Goal: Check status: Check status

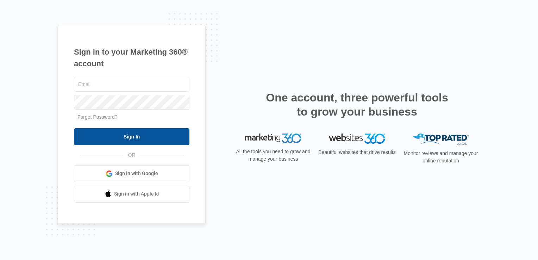
type input "[EMAIL_ADDRESS][DOMAIN_NAME]"
click at [124, 136] on input "Sign In" at bounding box center [131, 136] width 115 height 17
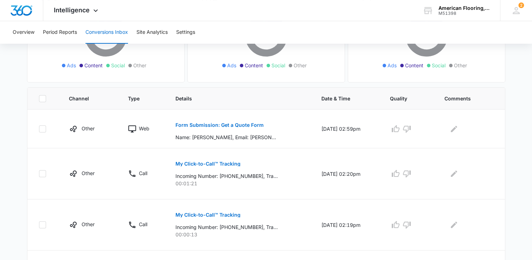
scroll to position [113, 0]
click at [193, 165] on button "My Click-to-Call™ Tracking" at bounding box center [208, 163] width 65 height 17
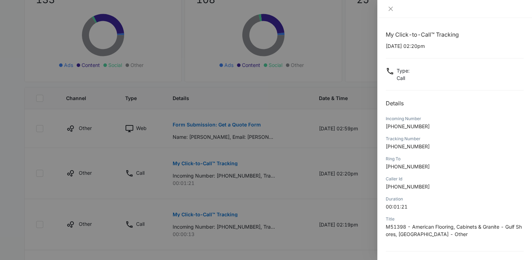
click at [525, 177] on div "My Click-to-Call™ Tracking [DATE] 02:20pm Type : Call Details Incoming Number […" at bounding box center [454, 139] width 155 height 242
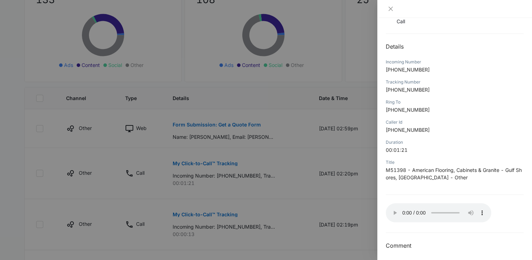
scroll to position [60, 0]
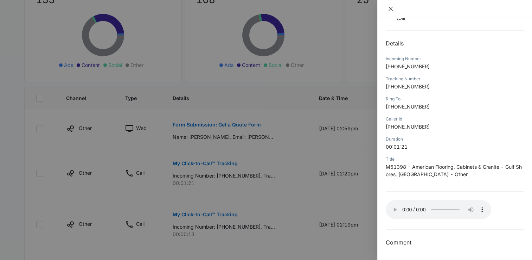
click at [390, 9] on icon "close" at bounding box center [391, 9] width 4 height 4
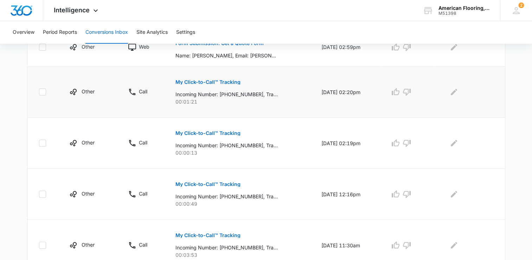
scroll to position [195, 0]
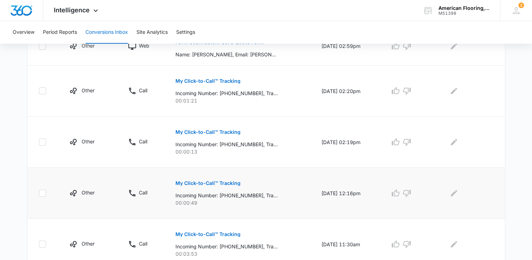
click at [214, 187] on button "My Click-to-Call™ Tracking" at bounding box center [208, 182] width 65 height 17
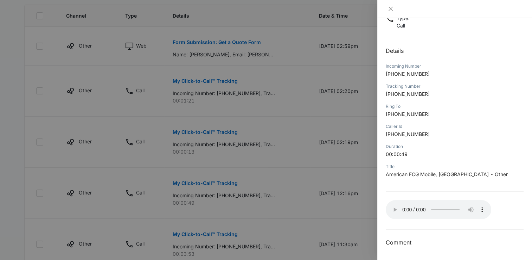
scroll to position [0, 0]
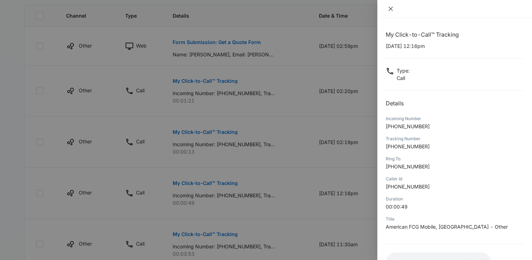
click at [391, 9] on icon "close" at bounding box center [391, 9] width 4 height 4
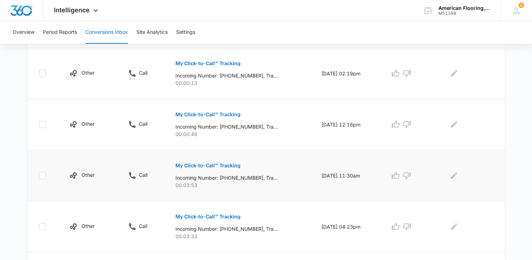
scroll to position [264, 0]
click at [212, 160] on button "My Click-to-Call™ Tracking" at bounding box center [208, 164] width 65 height 17
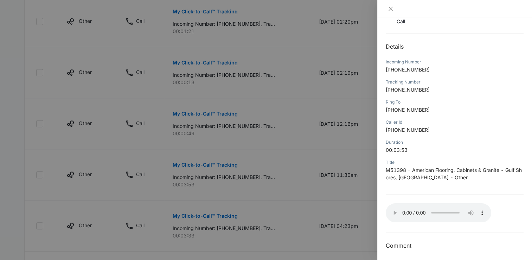
scroll to position [60, 0]
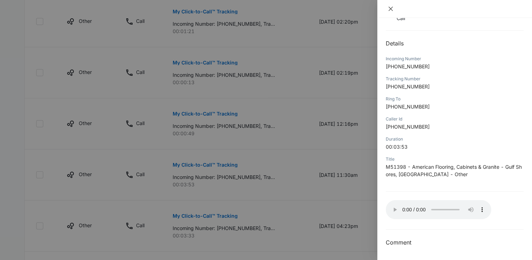
click at [392, 8] on icon "close" at bounding box center [391, 9] width 6 height 6
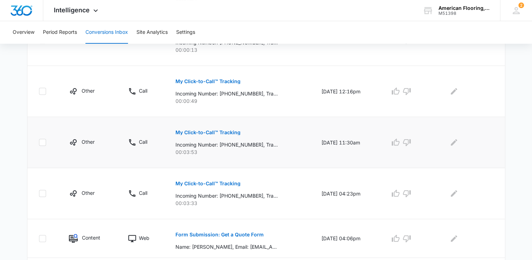
scroll to position [299, 0]
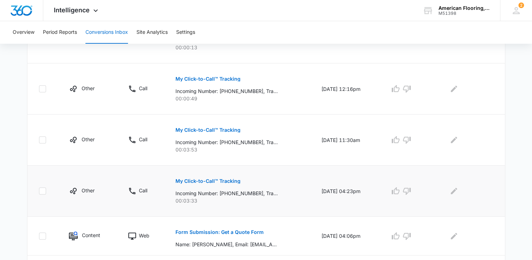
click at [218, 179] on p "My Click-to-Call™ Tracking" at bounding box center [208, 180] width 65 height 5
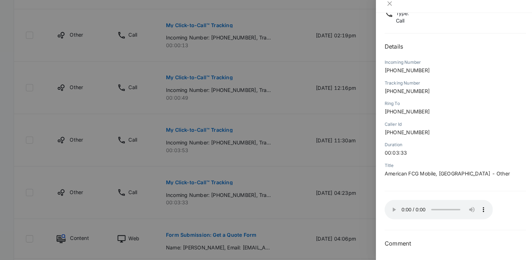
scroll to position [297, 0]
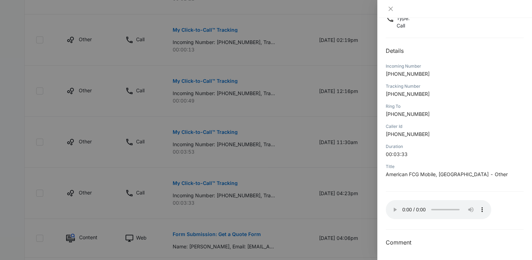
click at [317, 197] on div at bounding box center [266, 130] width 532 height 260
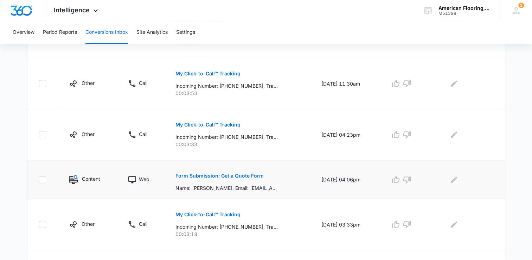
scroll to position [356, 0]
click at [218, 174] on p "Form Submission: Get a Quote Form" at bounding box center [220, 174] width 88 height 5
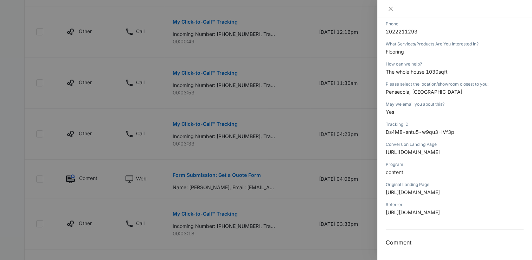
scroll to position [0, 0]
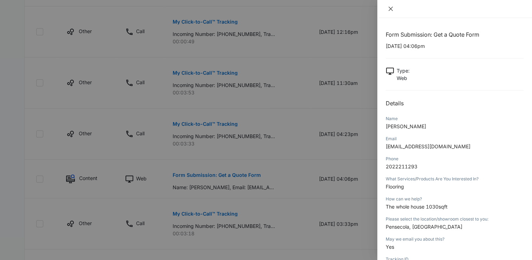
click at [393, 10] on icon "close" at bounding box center [391, 9] width 6 height 6
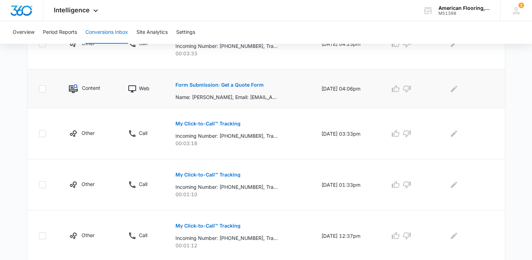
scroll to position [468, 0]
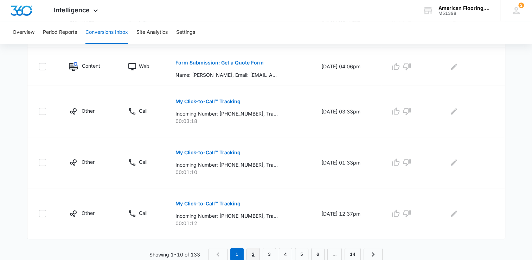
click at [252, 255] on link "2" at bounding box center [253, 253] width 13 height 13
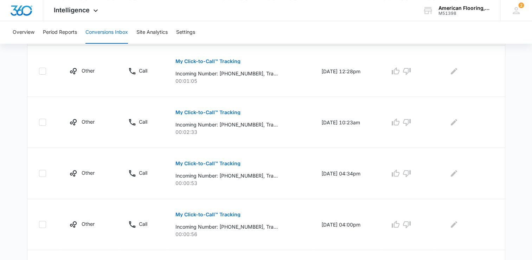
scroll to position [177, 0]
click at [212, 112] on p "My Click-to-Call™ Tracking" at bounding box center [208, 111] width 65 height 5
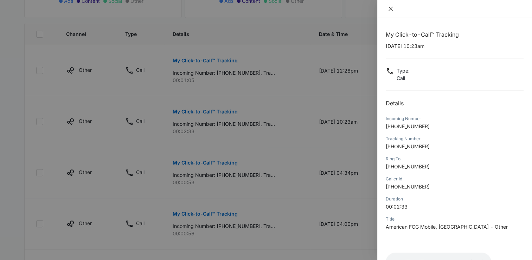
click at [390, 7] on icon "close" at bounding box center [391, 9] width 6 height 6
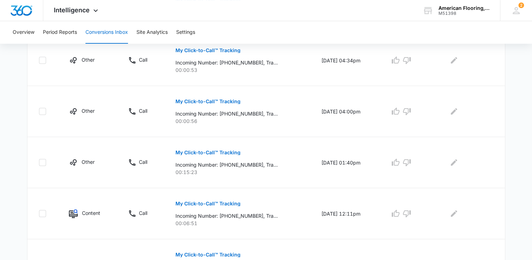
scroll to position [289, 0]
click at [197, 202] on p "My Click-to-Call™ Tracking" at bounding box center [208, 203] width 65 height 5
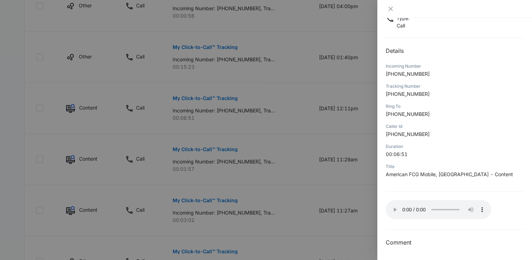
scroll to position [394, 0]
click at [405, 241] on h3 "Comment" at bounding box center [455, 242] width 138 height 8
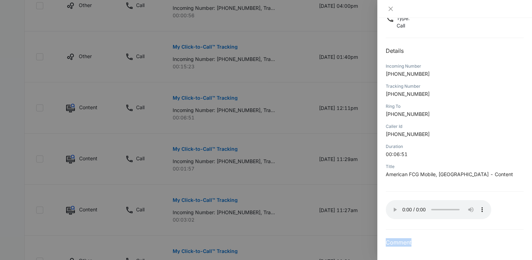
drag, startPoint x: 405, startPoint y: 241, endPoint x: 427, endPoint y: 244, distance: 22.4
click at [427, 244] on h3 "Comment" at bounding box center [455, 242] width 138 height 8
click at [392, 8] on icon "close" at bounding box center [391, 9] width 6 height 6
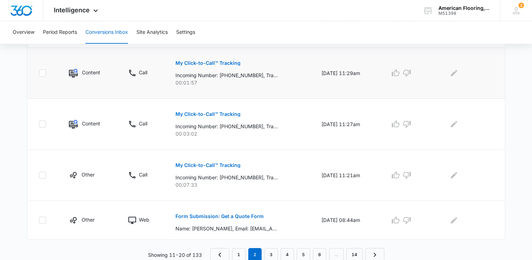
scroll to position [481, 0]
